Goal: Task Accomplishment & Management: Complete application form

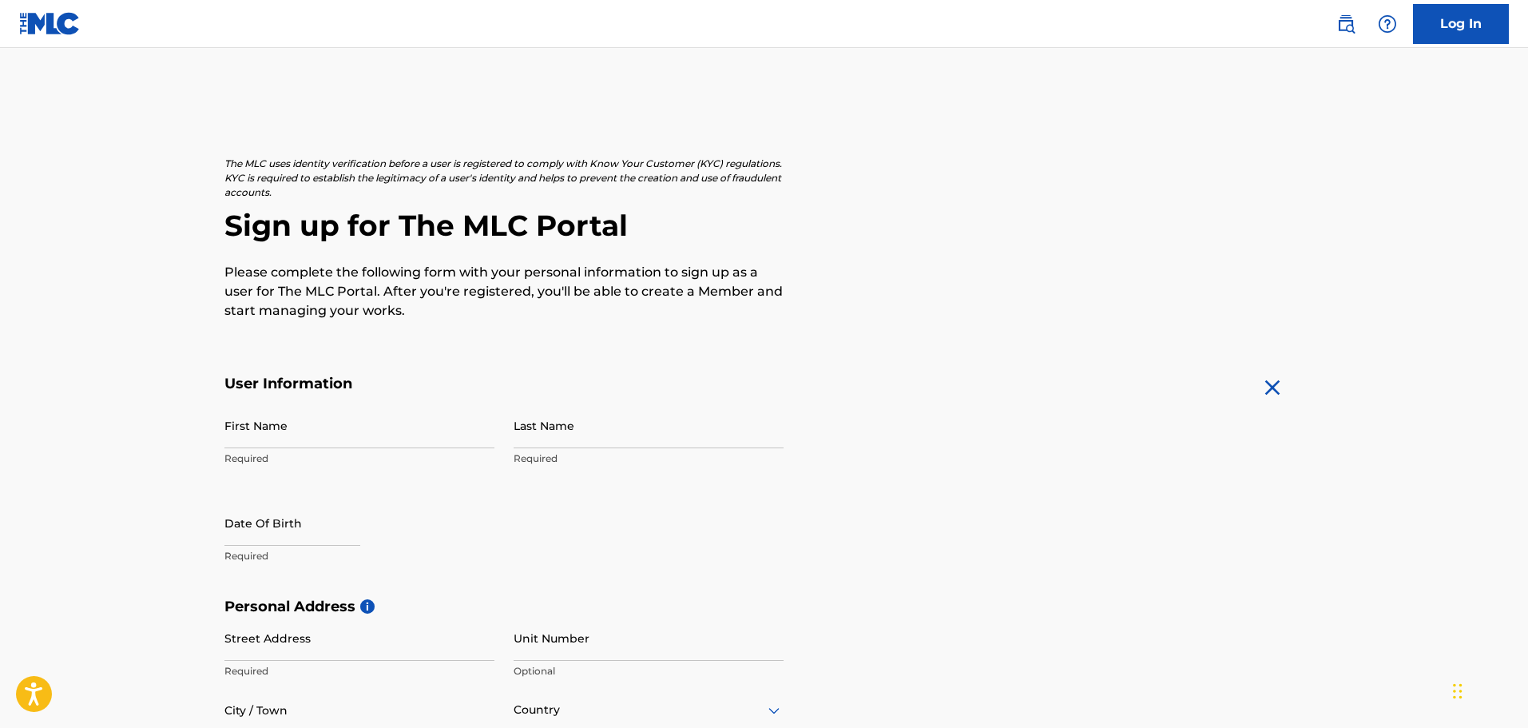
click at [1271, 380] on img at bounding box center [1272, 388] width 26 height 26
